Goal: Information Seeking & Learning: Learn about a topic

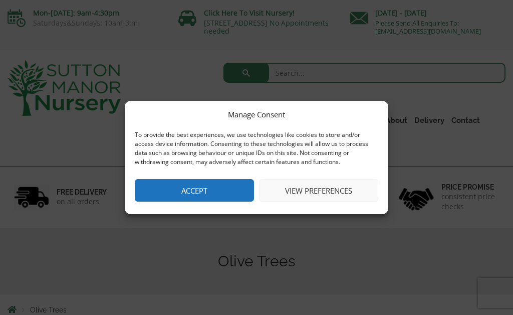
click at [194, 195] on button "Accept" at bounding box center [194, 190] width 119 height 23
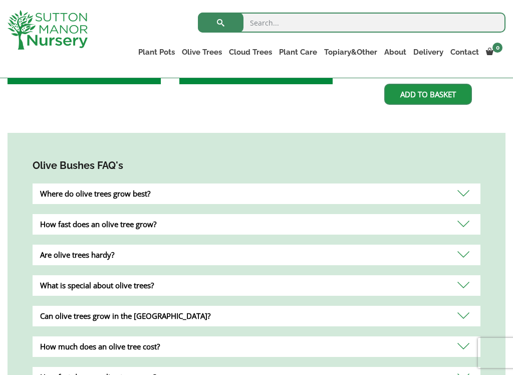
scroll to position [556, 0]
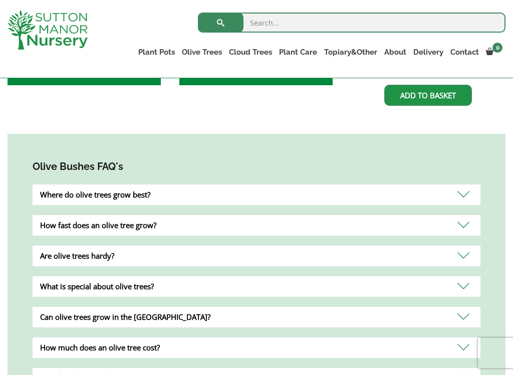
click at [464, 196] on div "Where do olive trees grow best?" at bounding box center [257, 194] width 448 height 21
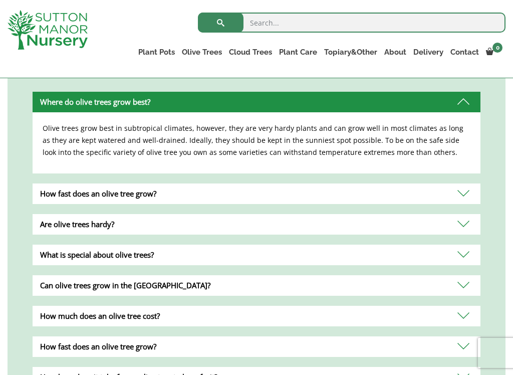
scroll to position [651, 0]
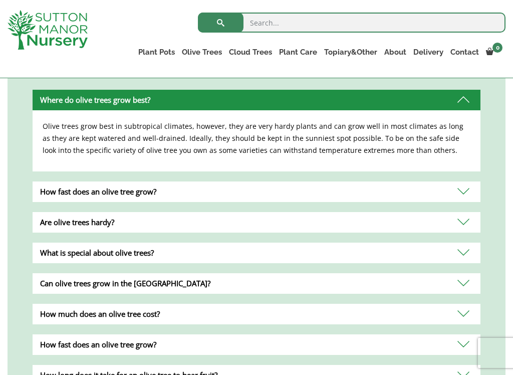
click at [476, 220] on div "Are olive trees hardy?" at bounding box center [257, 222] width 448 height 21
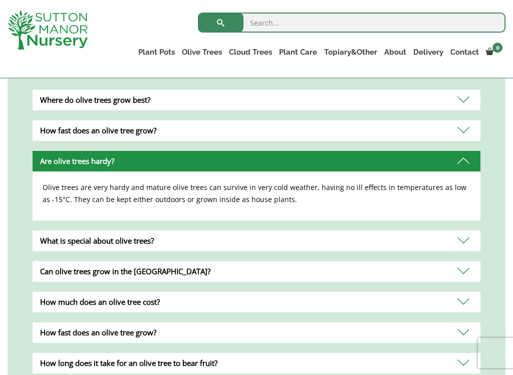
click at [484, 232] on div "Olive Bushes FAQ's Where do olive trees grow best? Olive trees grow best in sub…" at bounding box center [257, 300] width 498 height 522
click at [478, 236] on div "What is special about olive trees?" at bounding box center [257, 241] width 448 height 21
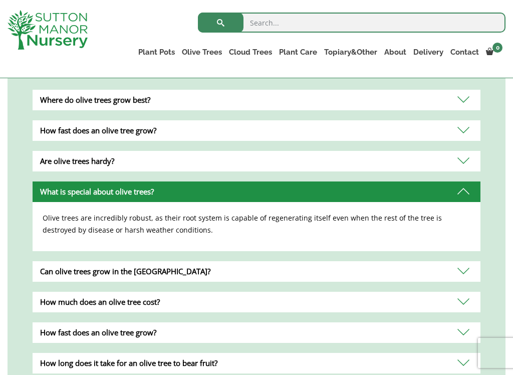
click at [487, 263] on div "Olive Bushes FAQ's Where do olive trees grow best? Olive trees grow best in sub…" at bounding box center [257, 300] width 498 height 522
click at [478, 264] on div "Can olive trees grow in the UK?" at bounding box center [257, 271] width 448 height 21
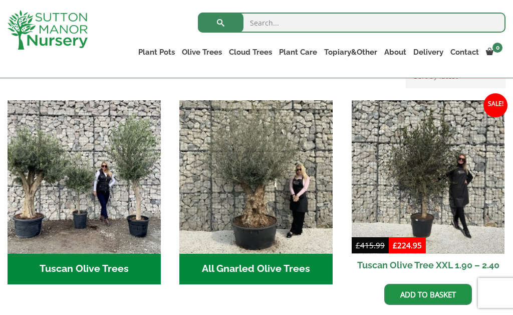
scroll to position [356, 0]
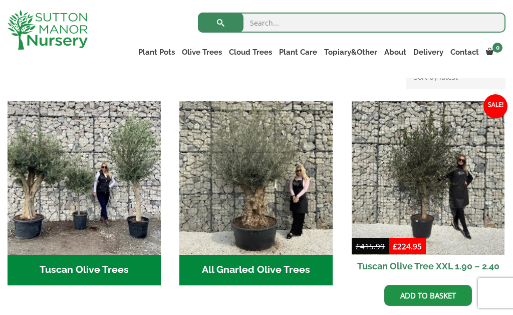
click at [0, 0] on ul "Soil Fleeces Potting Service Care Packages Plant Food" at bounding box center [0, 0] width 0 height 0
click at [0, 0] on link "Plant Food" at bounding box center [0, 0] width 0 height 0
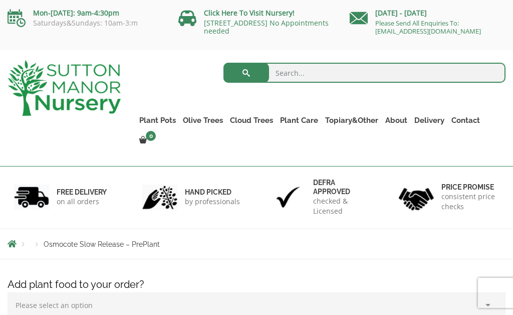
click at [160, 121] on link "Plant Pots" at bounding box center [158, 120] width 44 height 14
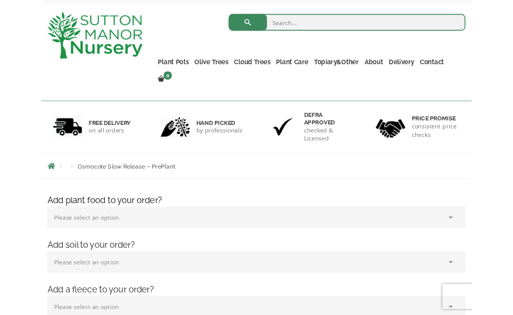
scroll to position [47, 0]
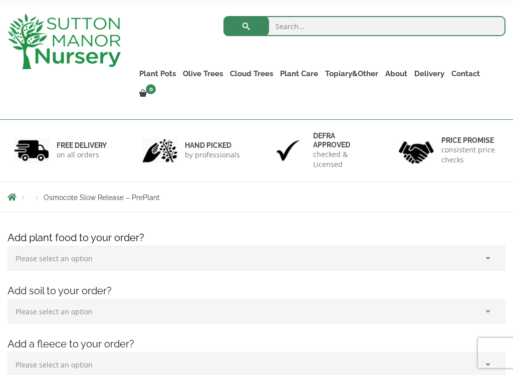
click at [0, 0] on link "Vietnamese Terracotta" at bounding box center [0, 0] width 0 height 0
